Goal: Check status: Check status

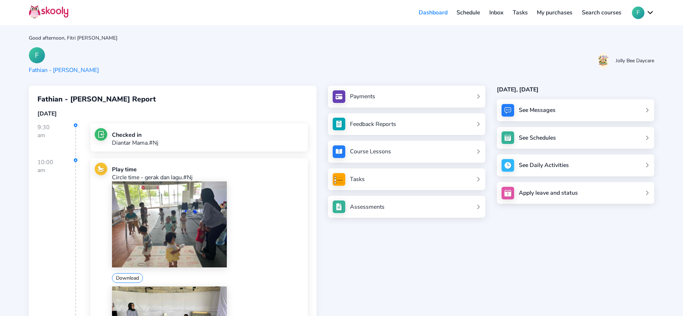
click at [533, 90] on div "[DATE], [DATE]" at bounding box center [575, 90] width 157 height 8
click at [537, 87] on div "[DATE], [DATE]" at bounding box center [575, 90] width 157 height 8
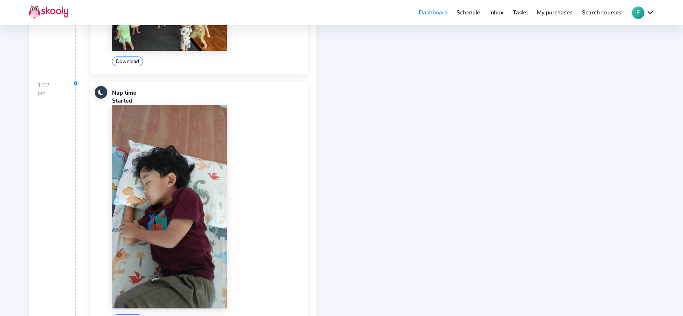
scroll to position [434, 0]
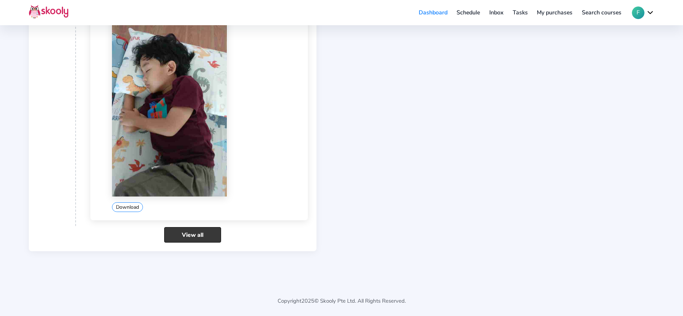
click at [180, 239] on link "View all" at bounding box center [192, 234] width 57 height 15
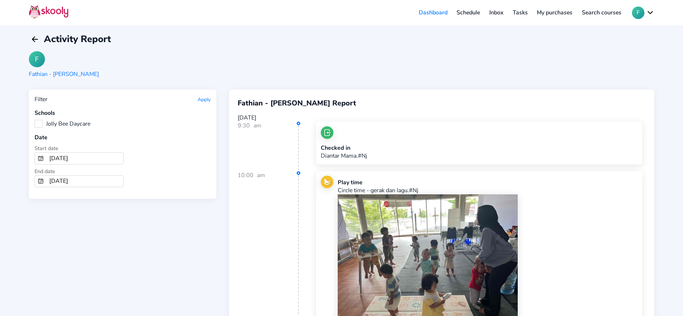
scroll to position [2, 0]
drag, startPoint x: 36, startPoint y: 126, endPoint x: 80, endPoint y: 133, distance: 44.8
click at [38, 124] on label "Jolly Bee Daycare" at bounding box center [63, 123] width 56 height 8
click at [35, 119] on Daycare "Jolly Bee Daycare" at bounding box center [35, 119] width 0 height 0
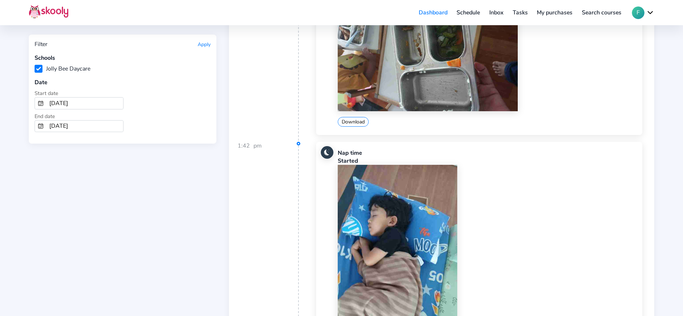
scroll to position [1537, 0]
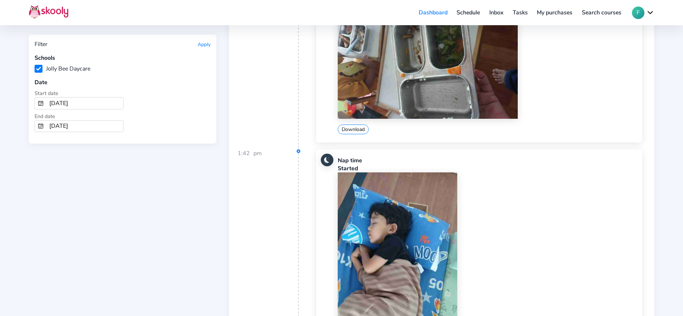
click at [389, 218] on img at bounding box center [397, 278] width 119 height 212
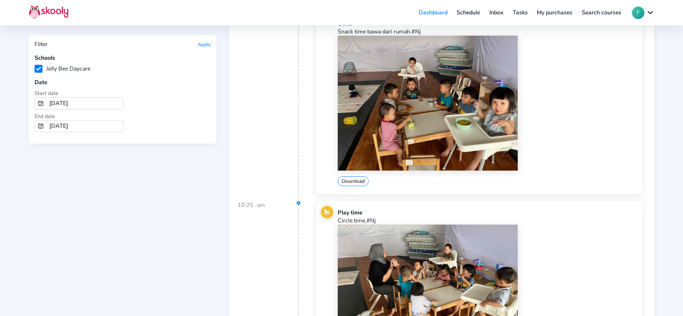
scroll to position [4895, 0]
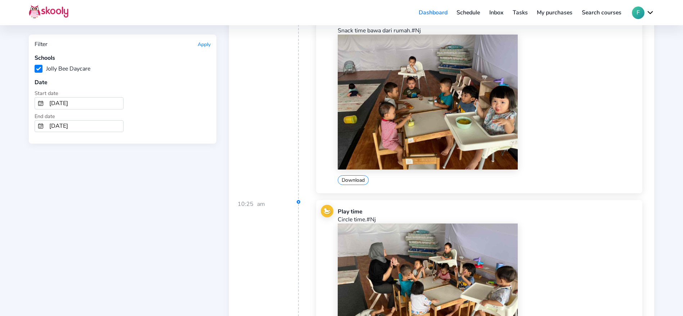
click at [273, 101] on div "10:00 am" at bounding box center [268, 98] width 61 height 204
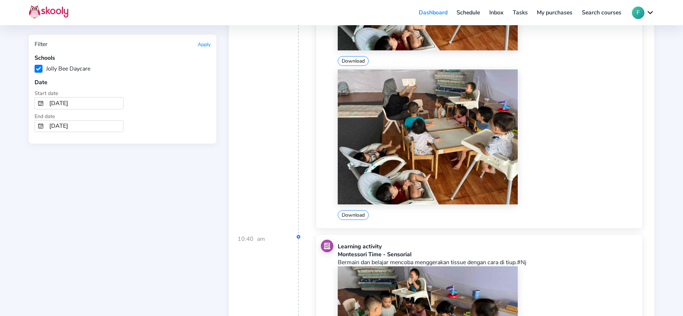
scroll to position [5435, 0]
